Goal: Find specific page/section: Find specific page/section

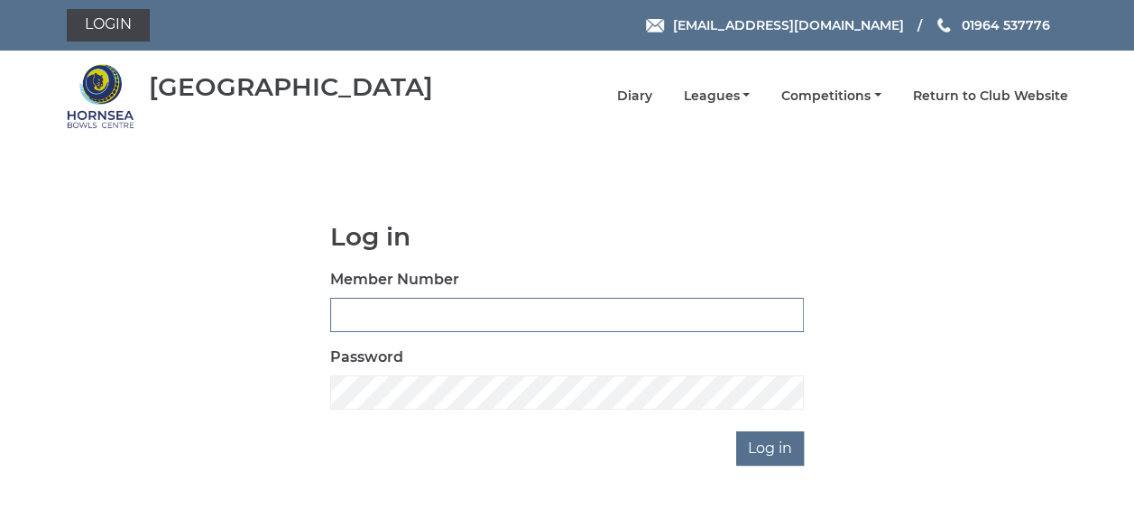
click at [411, 316] on input "Member Number" at bounding box center [567, 315] width 474 height 34
type input "0358"
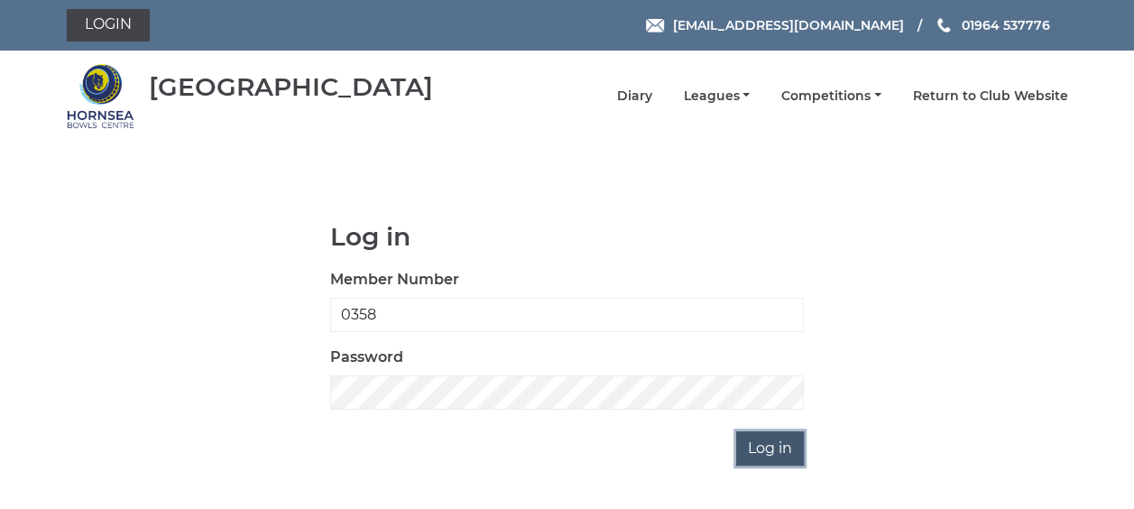
click at [758, 453] on input "Log in" at bounding box center [770, 448] width 68 height 34
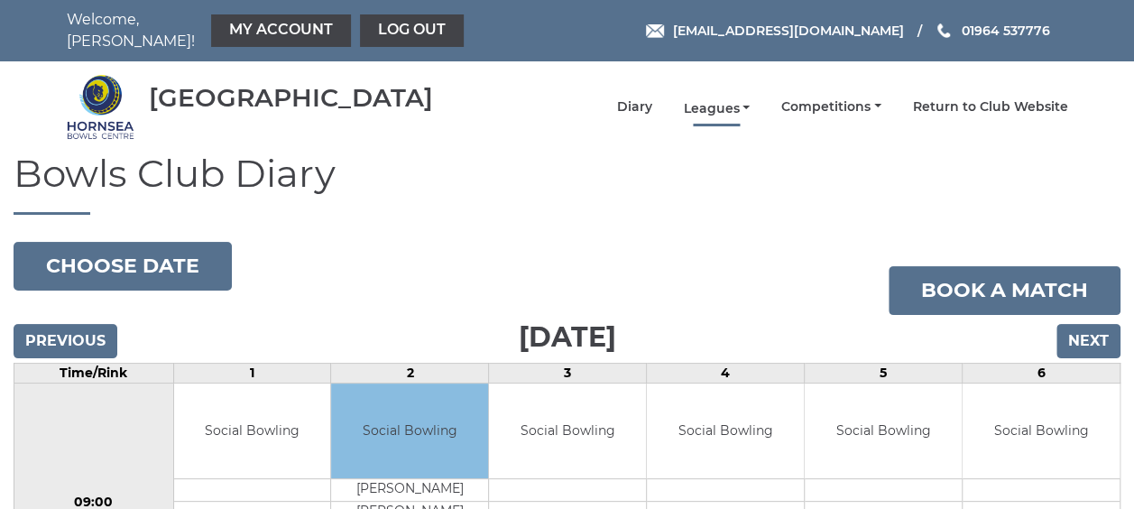
click at [726, 100] on link "Leagues" at bounding box center [716, 108] width 67 height 17
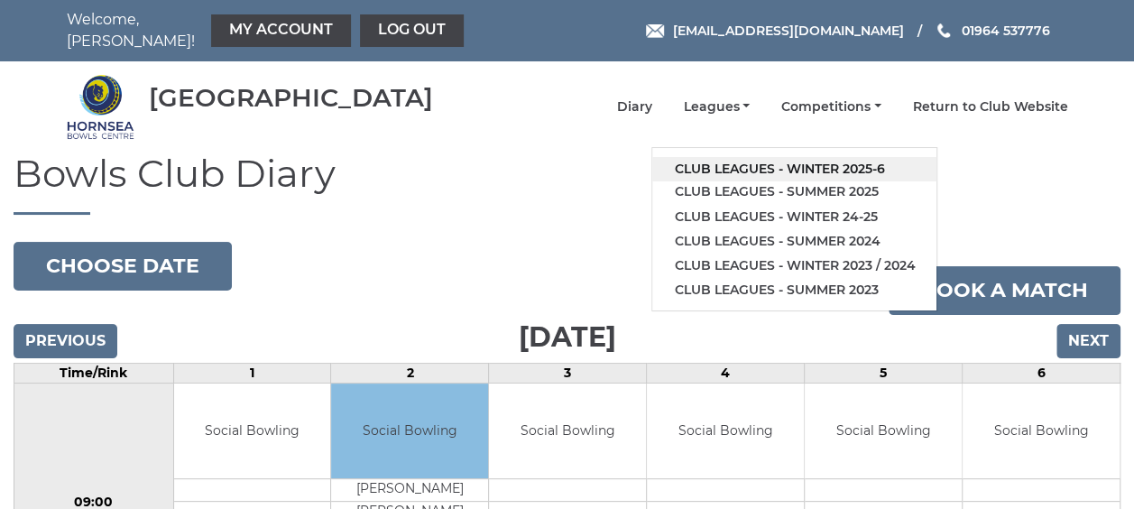
click at [726, 157] on link "Club leagues - Winter 2025-6" at bounding box center [794, 169] width 284 height 24
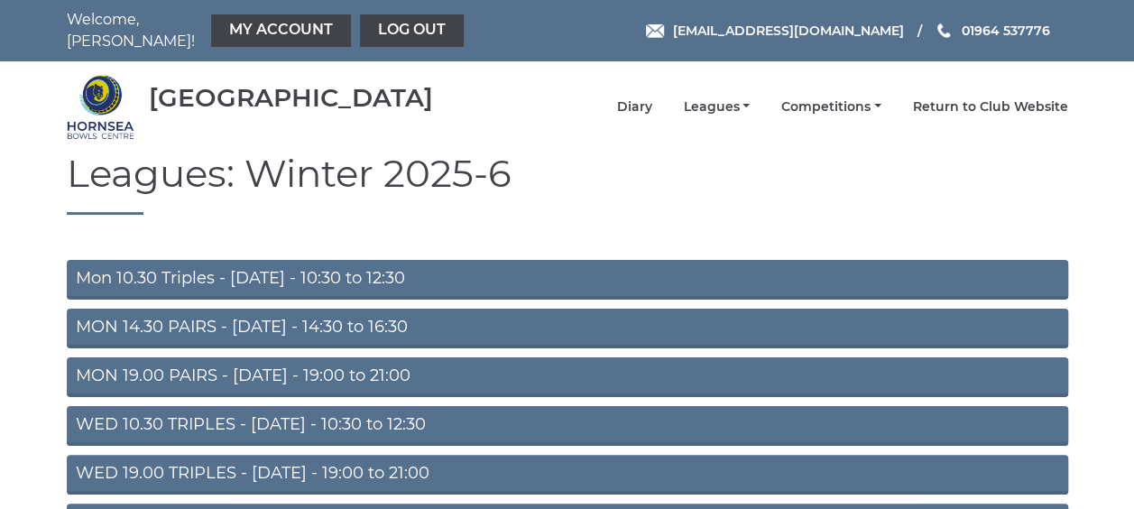
scroll to position [167, 0]
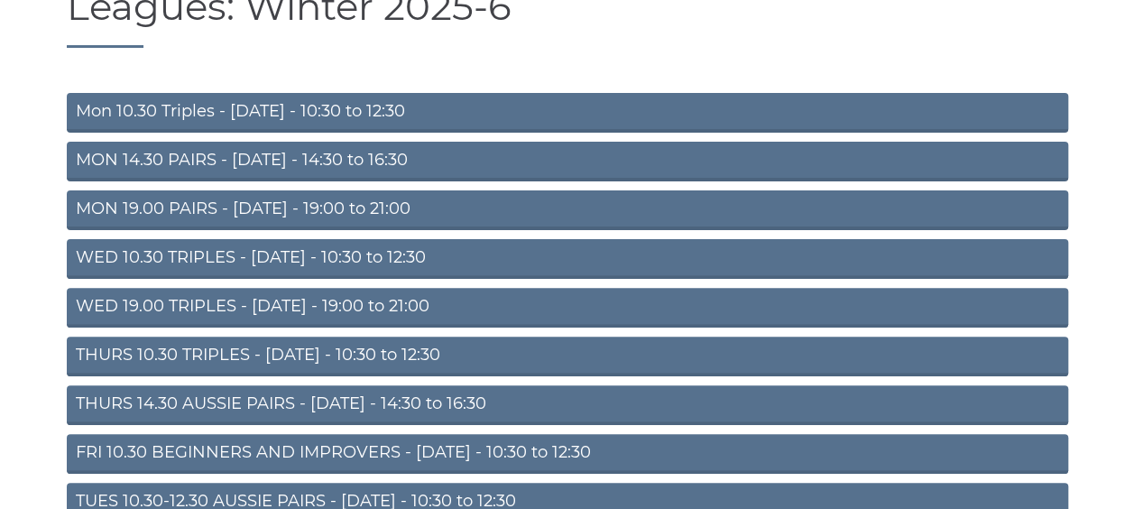
click at [114, 299] on link "WED 19.00 TRIPLES - [DATE] - 19:00 to 21:00" at bounding box center [567, 308] width 1001 height 40
